Goal: Find specific page/section: Find specific page/section

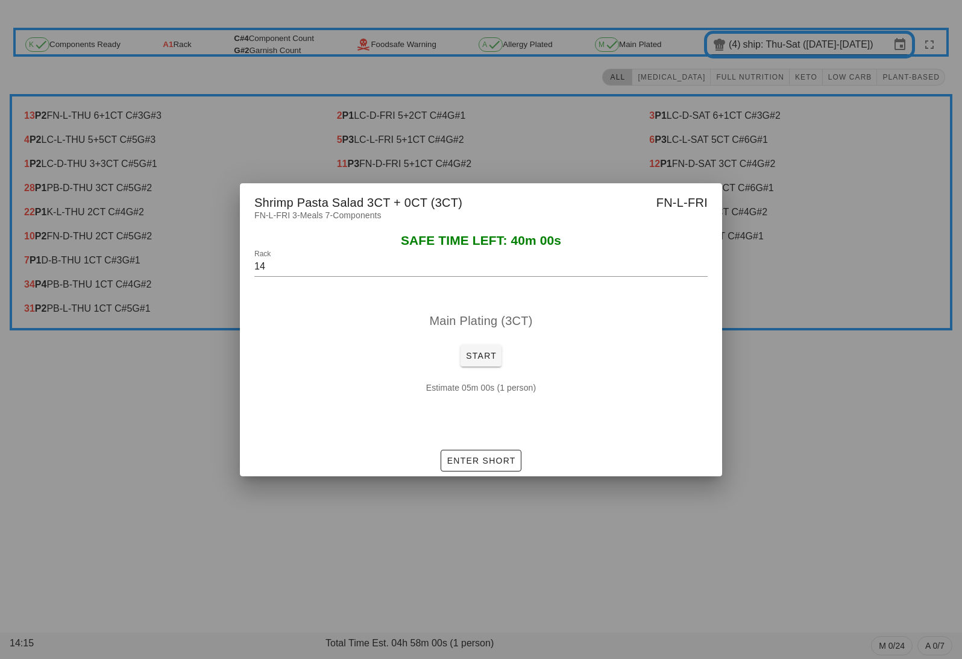
click at [497, 572] on div at bounding box center [481, 329] width 962 height 659
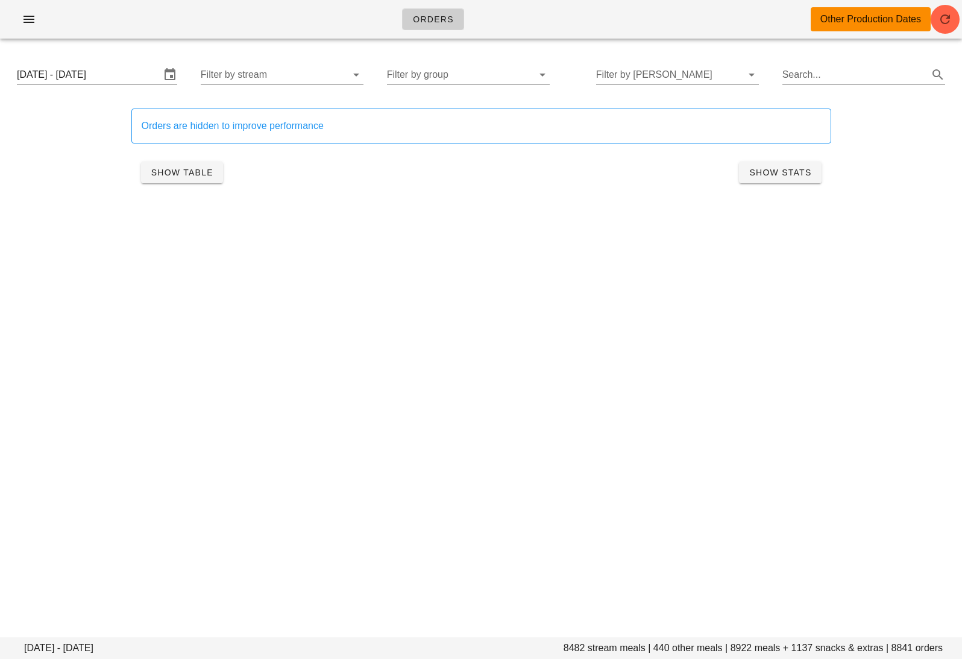
click at [406, 58] on div "[DATE] - [DATE] Filter by stream Filter by group Filter by [PERSON_NAME] Search…" at bounding box center [481, 74] width 948 height 39
click at [93, 71] on input "[DATE] - [DATE]" at bounding box center [89, 74] width 144 height 19
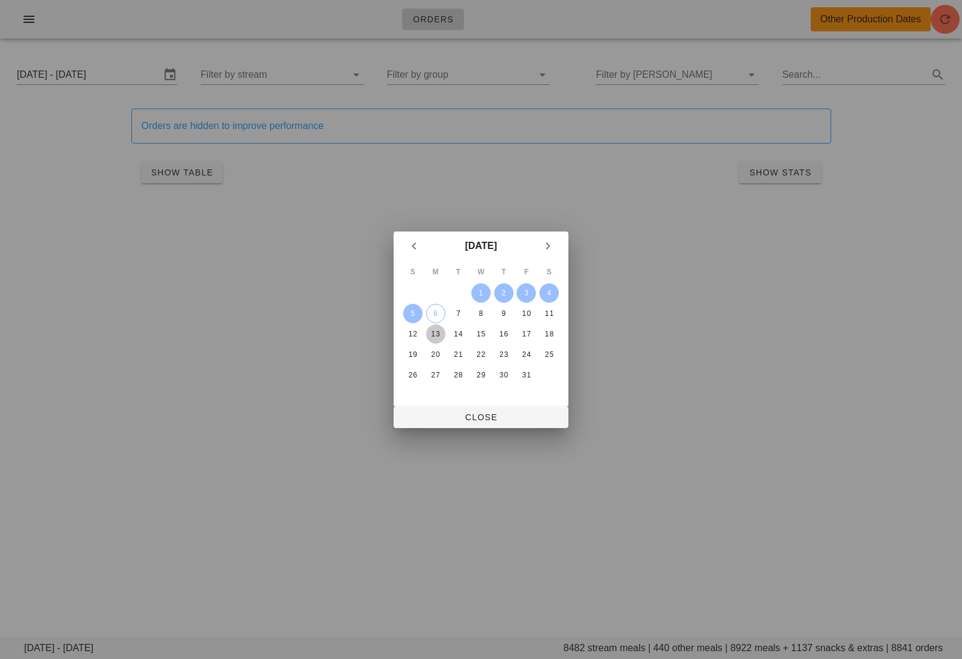
click at [428, 331] on div "13" at bounding box center [435, 334] width 19 height 8
click at [551, 332] on div "18" at bounding box center [549, 334] width 19 height 8
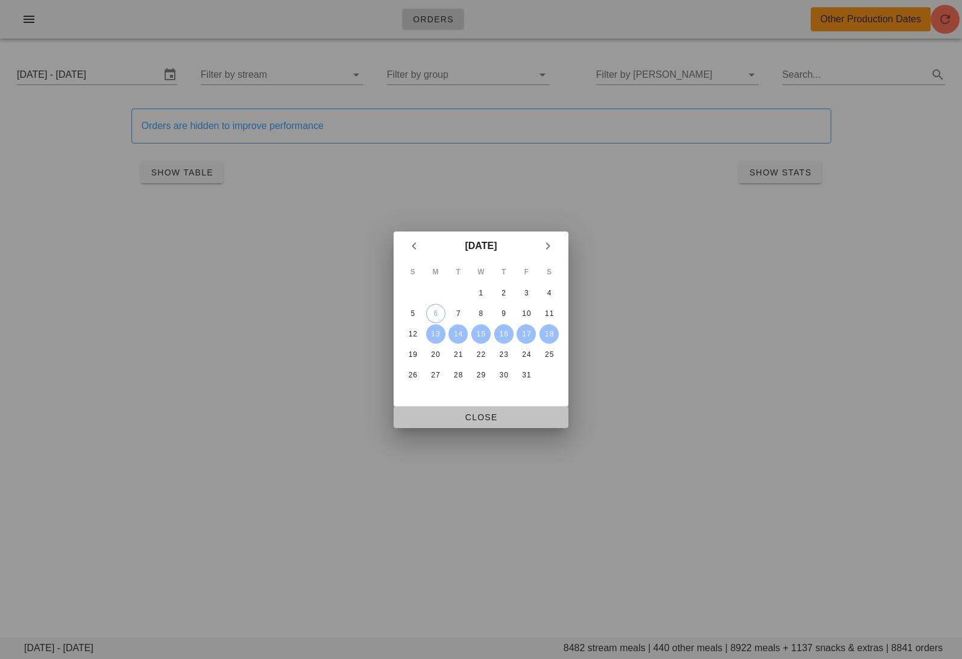
click at [488, 412] on span "Close" at bounding box center [481, 417] width 156 height 10
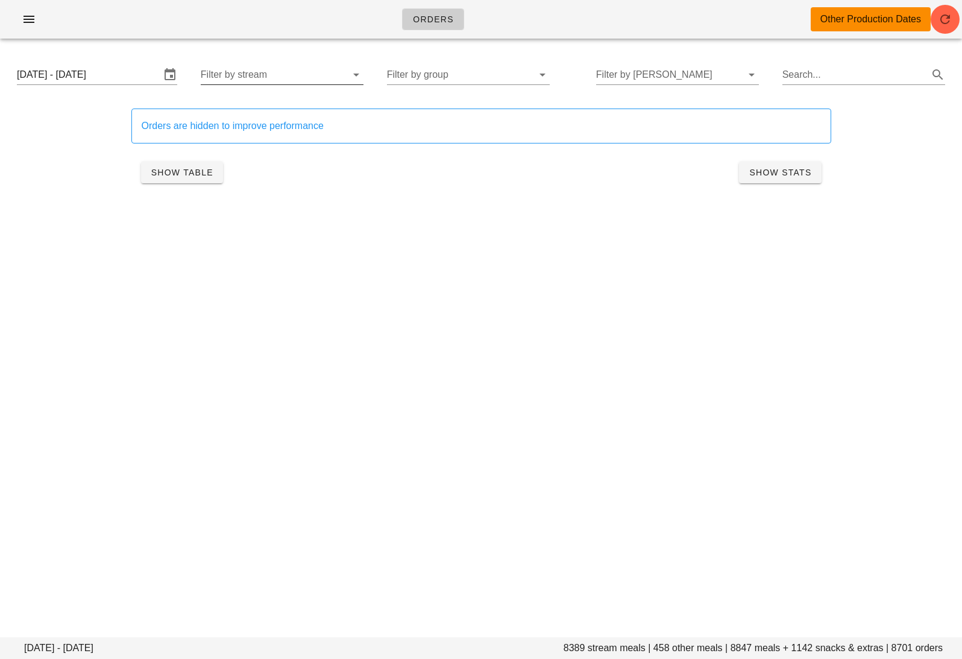
click at [282, 73] on input "Filter by stream" at bounding box center [273, 74] width 144 height 19
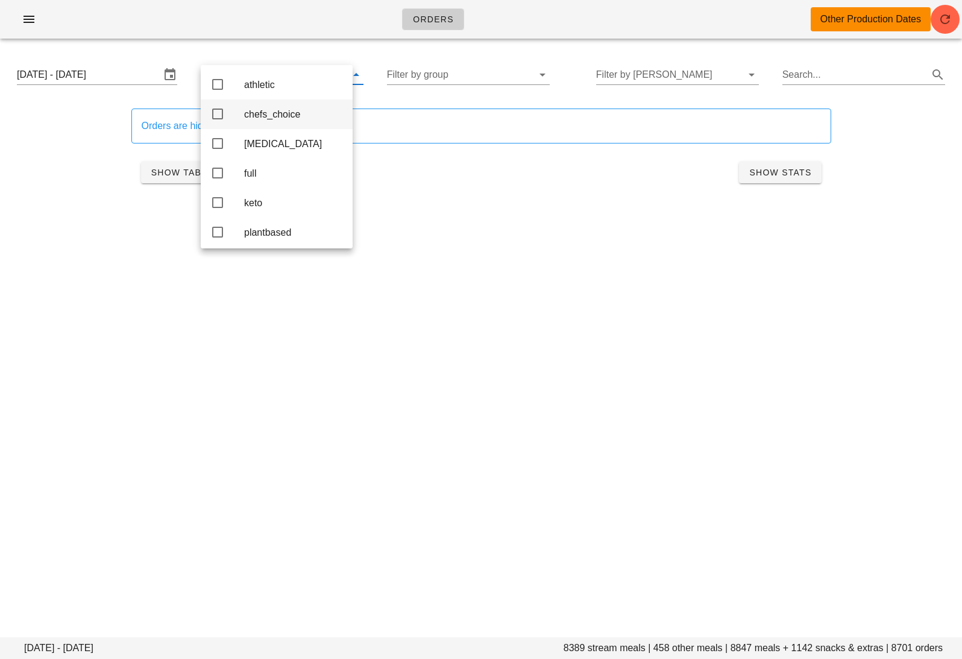
click at [262, 120] on div "chefs_choice" at bounding box center [293, 114] width 99 height 11
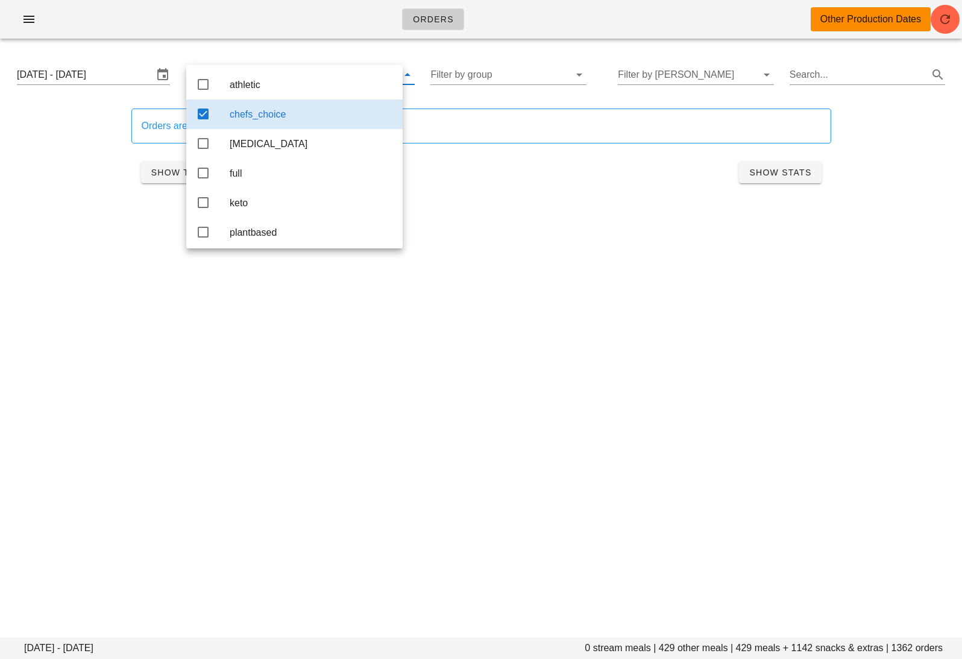
click at [482, 213] on div "[DATE] - [DATE] 0 stream meals | 429 other meals | 429 meals + 1142 snacks & ex…" at bounding box center [481, 130] width 962 height 165
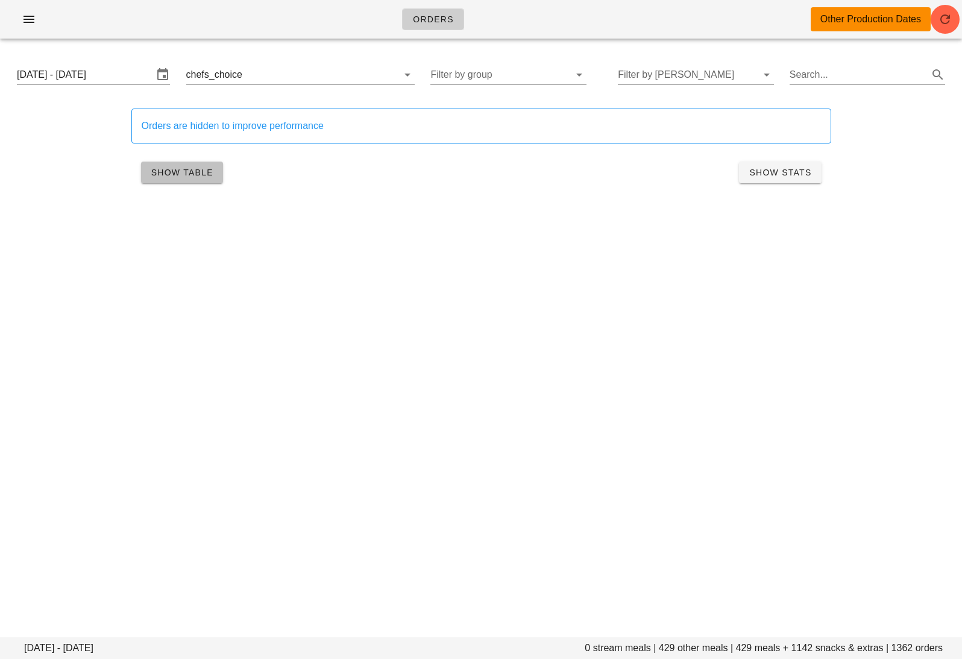
click at [196, 173] on span "Show Table" at bounding box center [182, 173] width 63 height 10
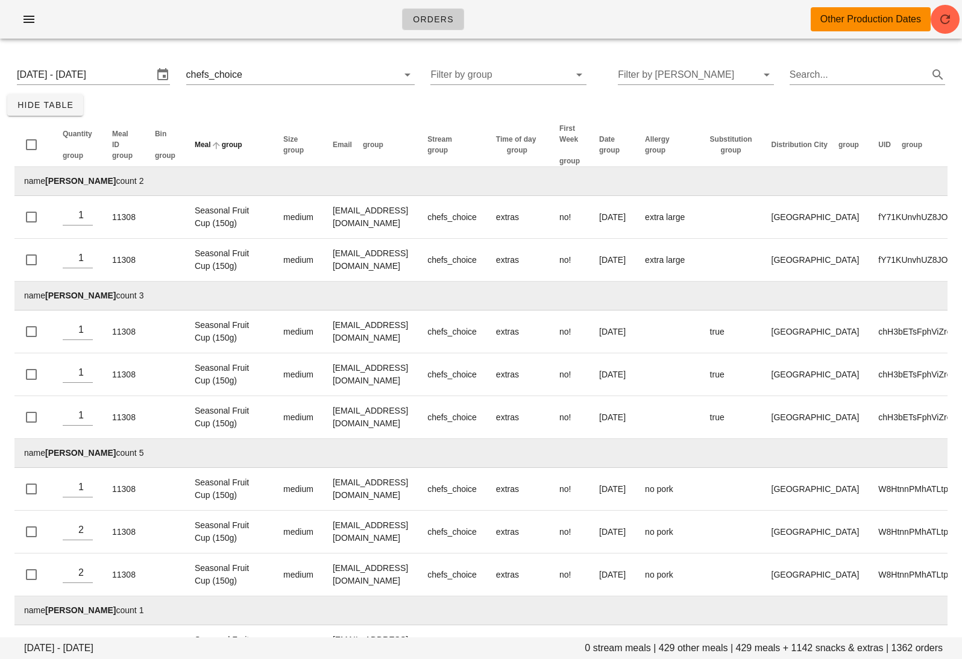
click at [237, 147] on span "group" at bounding box center [232, 145] width 21 height 8
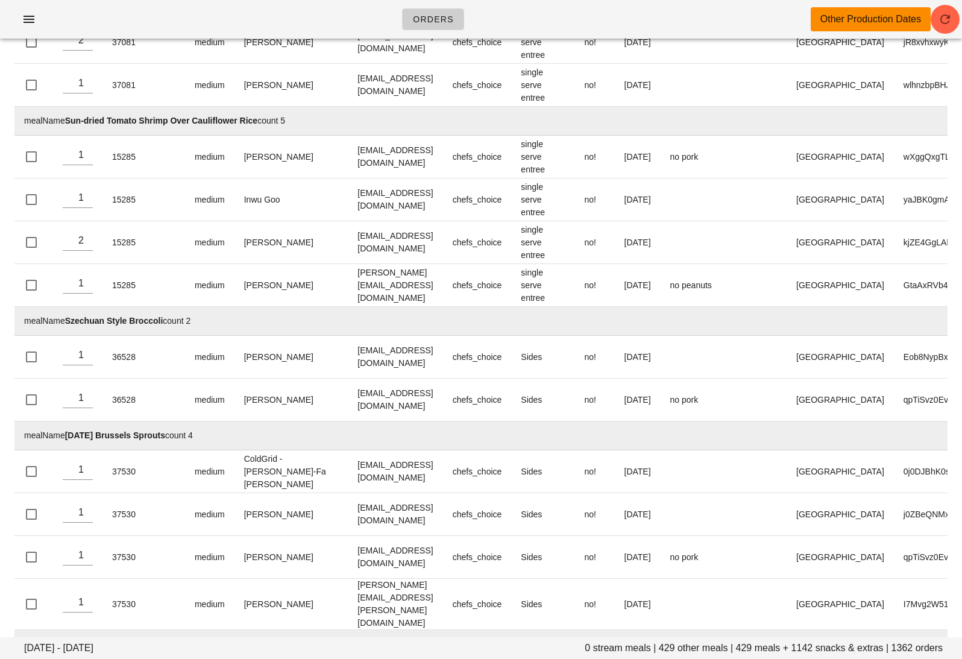
scroll to position [56289, 0]
